Goal: Check status

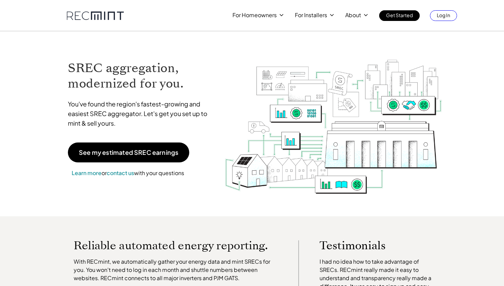
click at [437, 12] on p "Log In" at bounding box center [443, 15] width 13 height 10
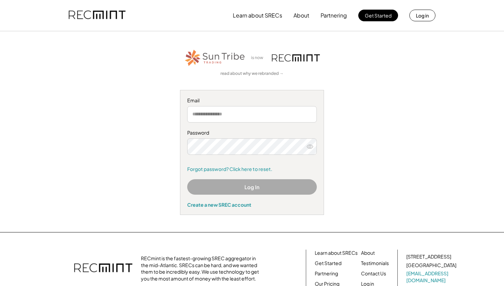
click at [236, 112] on input "email" at bounding box center [252, 114] width 130 height 16
type input "**********"
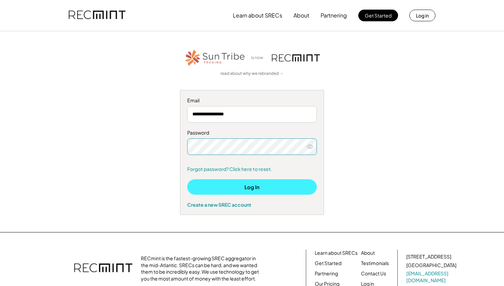
click at [264, 185] on button "Log In" at bounding box center [252, 186] width 130 height 15
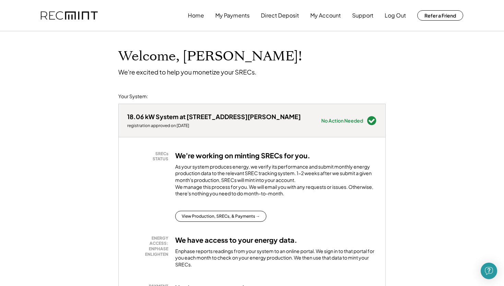
click at [231, 216] on button "View Production, SRECs, & Payments →" at bounding box center [220, 216] width 91 height 11
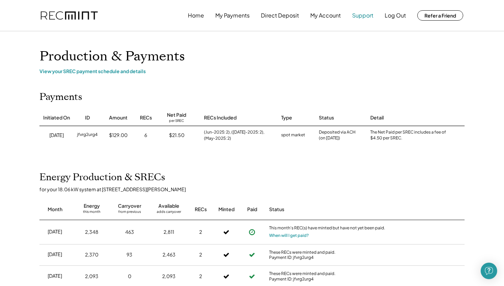
click at [363, 14] on button "Support" at bounding box center [362, 16] width 21 height 14
